Goal: Task Accomplishment & Management: Complete application form

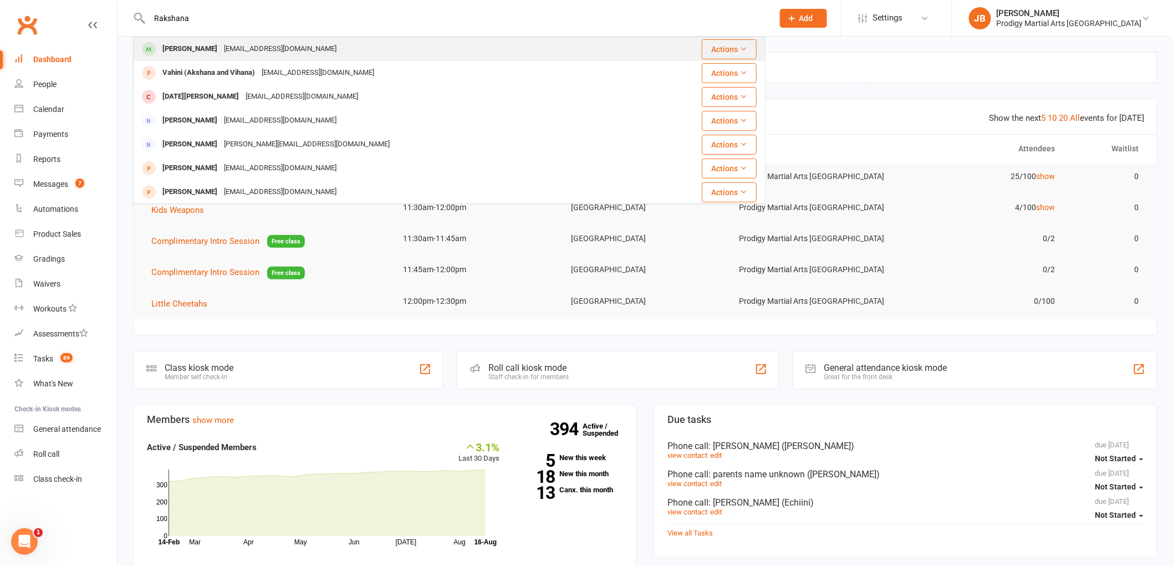
type input "Rakshana"
click at [267, 39] on div "[PERSON_NAME] [EMAIL_ADDRESS][DOMAIN_NAME]" at bounding box center [396, 49] width 525 height 23
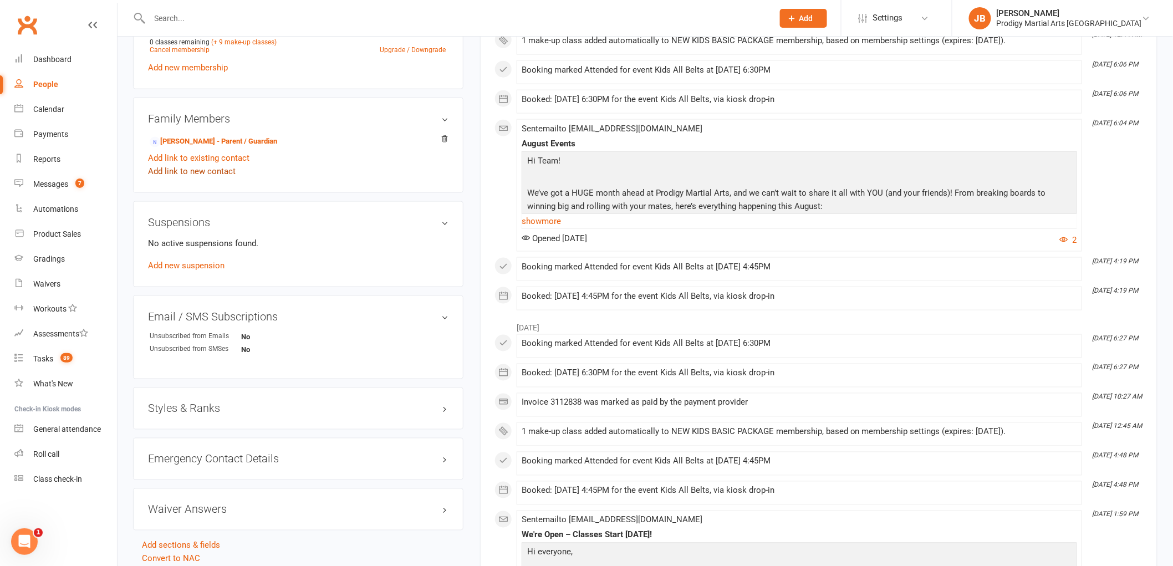
scroll to position [492, 0]
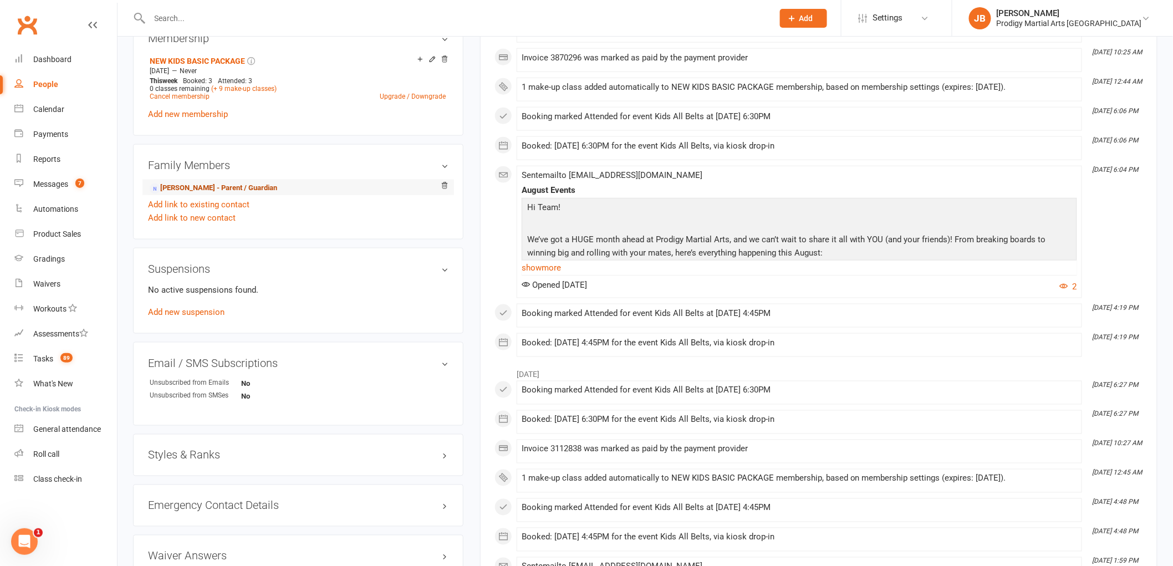
click at [221, 188] on link "[PERSON_NAME] - Parent / Guardian" at bounding box center [213, 188] width 127 height 12
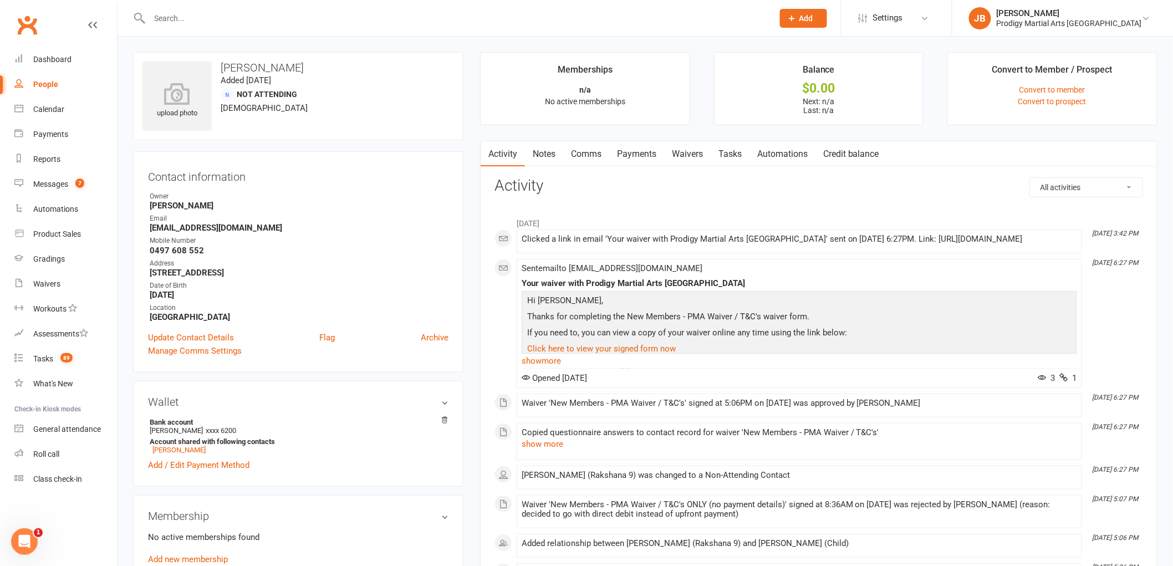
click at [685, 155] on link "Waivers" at bounding box center [687, 153] width 47 height 25
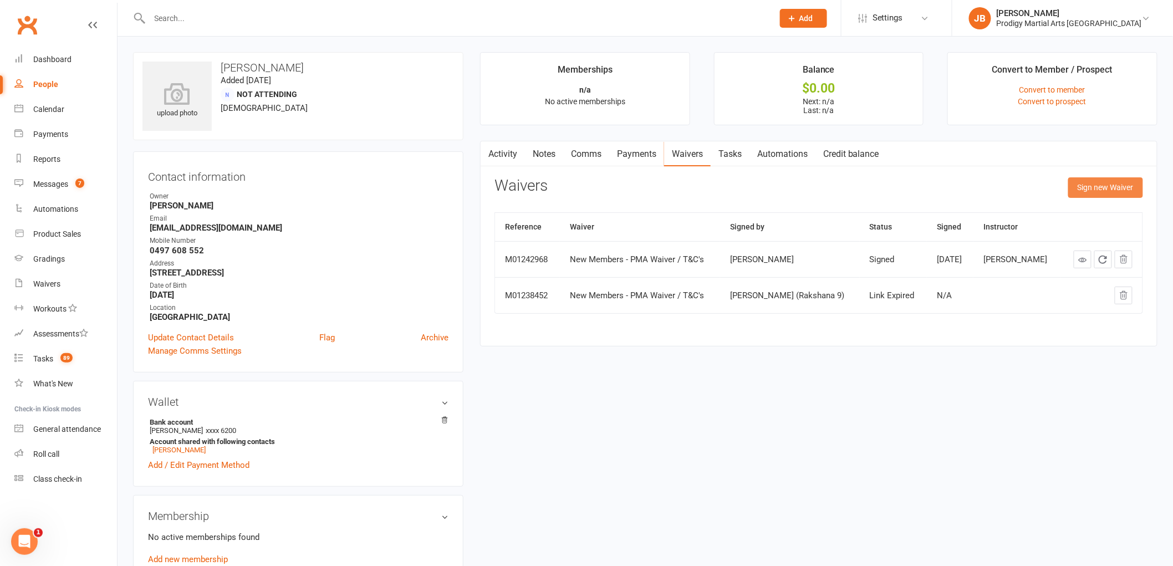
click at [1104, 194] on button "Sign new Waiver" at bounding box center [1105, 187] width 75 height 20
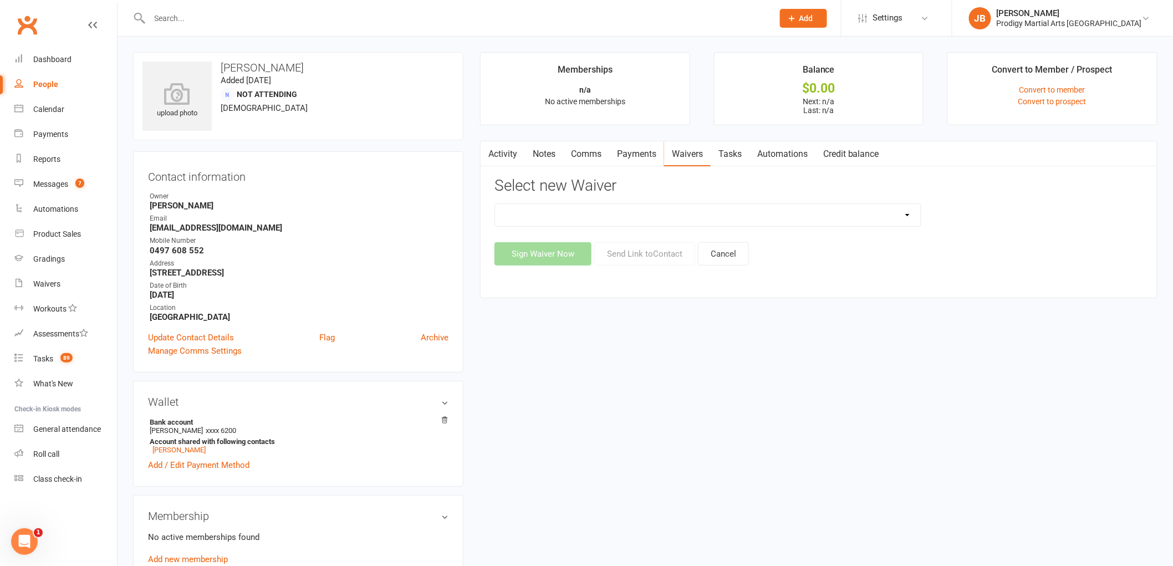
click at [753, 218] on select "Change of Payment Details New Members - PMA Waiver / T&C's New Members - PMA Wa…" at bounding box center [708, 215] width 426 height 22
click at [462, 205] on div "Contact information Owner [PERSON_NAME] Email [EMAIL_ADDRESS][DOMAIN_NAME] Mobi…" at bounding box center [298, 261] width 330 height 221
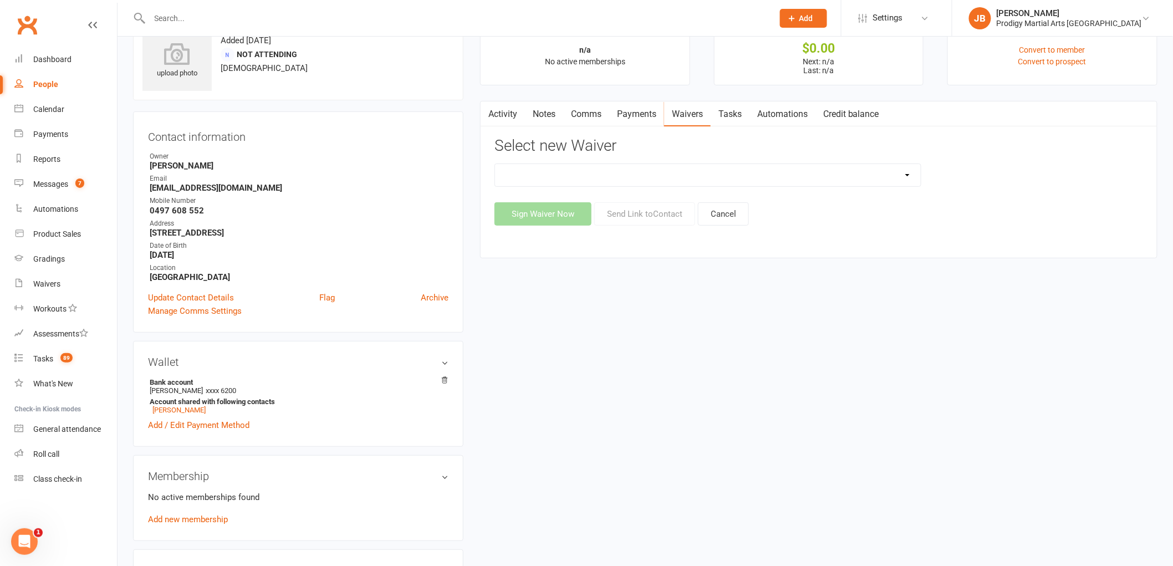
scroll to position [62, 0]
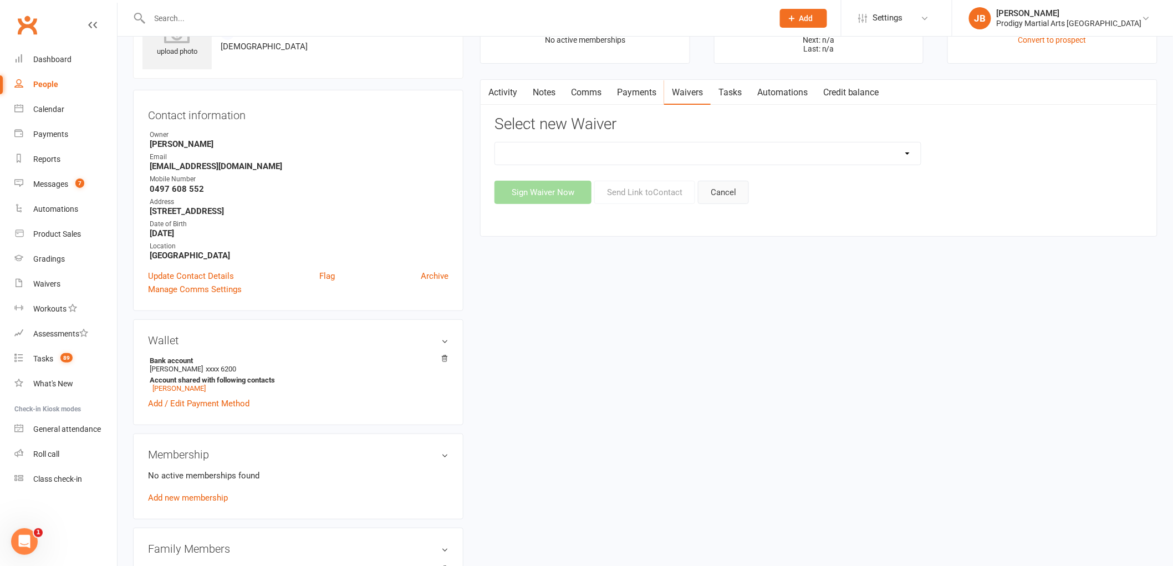
click at [725, 187] on button "Cancel" at bounding box center [723, 192] width 51 height 23
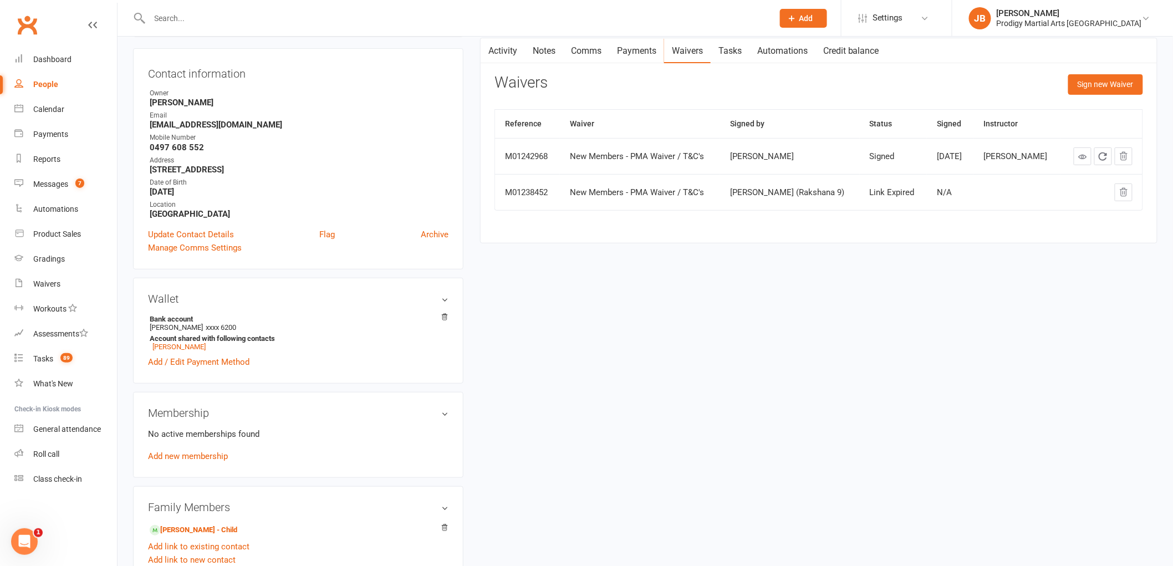
scroll to position [0, 0]
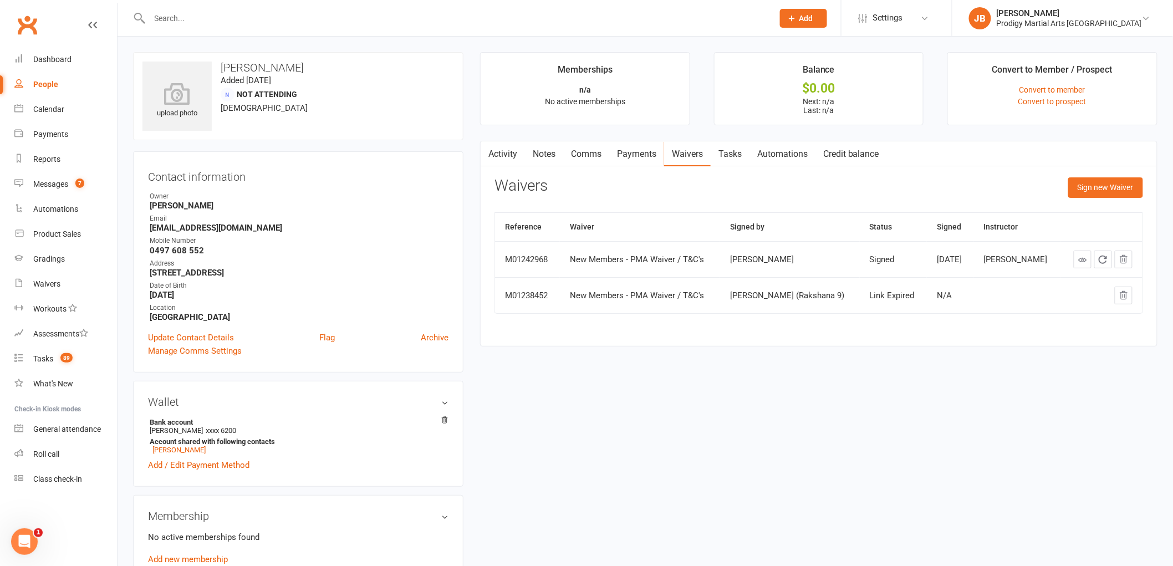
click at [735, 492] on div "upload photo [PERSON_NAME] Added [DATE] Not Attending [DEMOGRAPHIC_DATA] Contac…" at bounding box center [645, 497] width 1041 height 890
